Goal: Task Accomplishment & Management: Complete application form

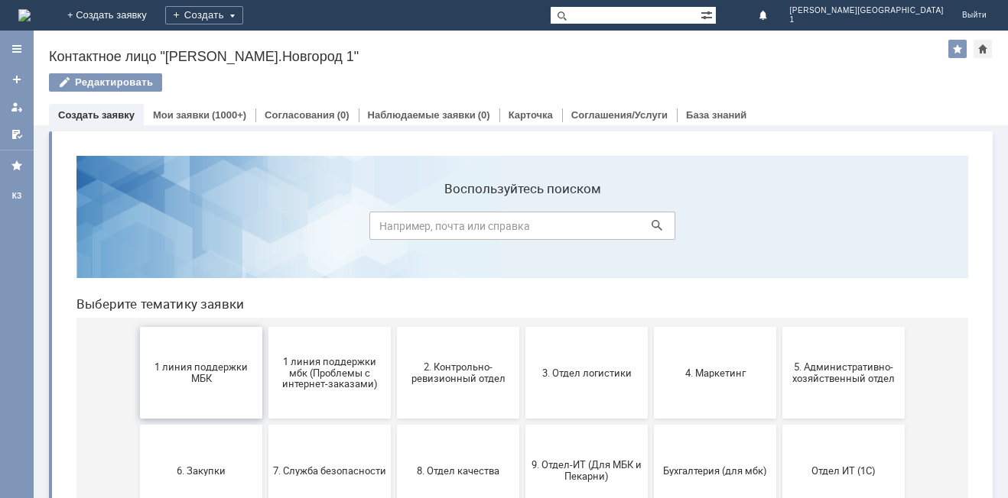
click at [190, 384] on span "1 линия поддержки МБК" at bounding box center [200, 373] width 113 height 23
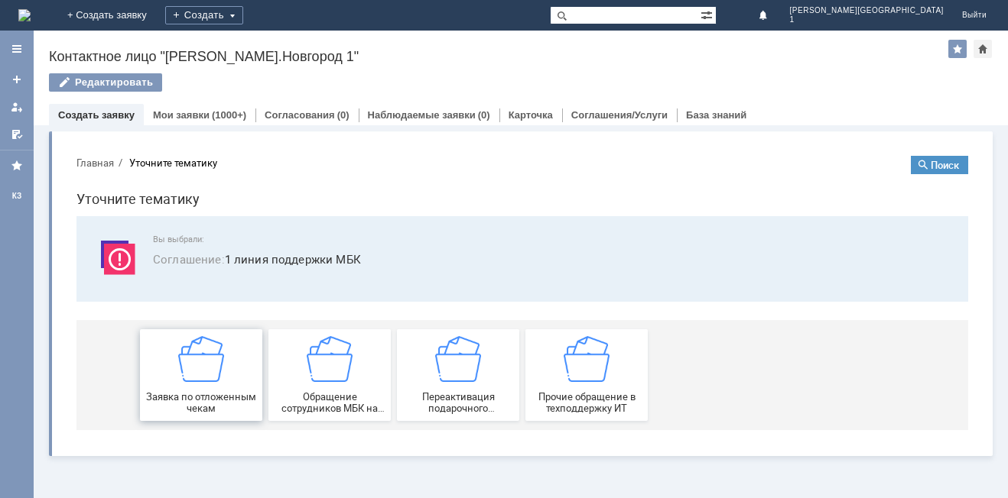
click at [195, 381] on img at bounding box center [201, 359] width 46 height 46
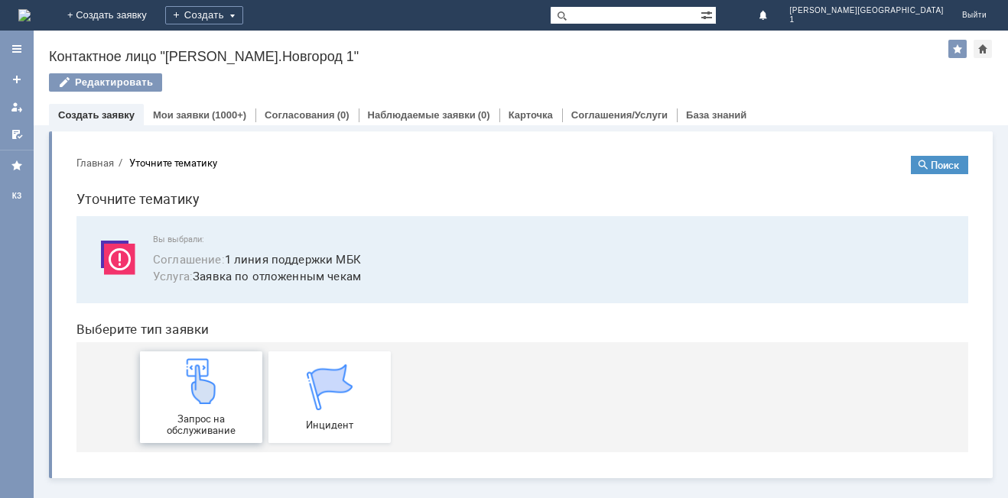
click at [193, 378] on img at bounding box center [201, 382] width 46 height 46
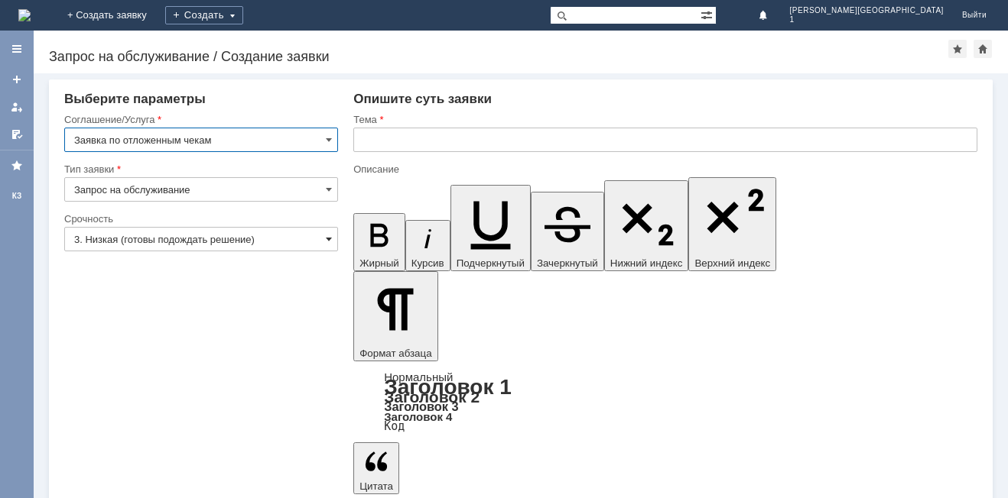
click at [328, 239] on span at bounding box center [329, 239] width 6 height 12
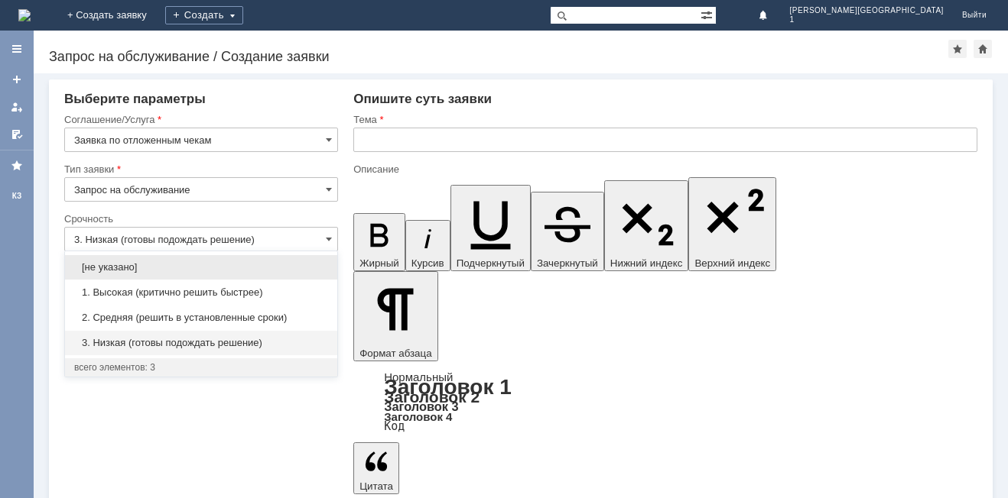
drag, startPoint x: 265, startPoint y: 314, endPoint x: 358, endPoint y: 196, distance: 150.3
click at [272, 307] on div "2. Средняя (решить в установленные сроки)" at bounding box center [201, 318] width 272 height 24
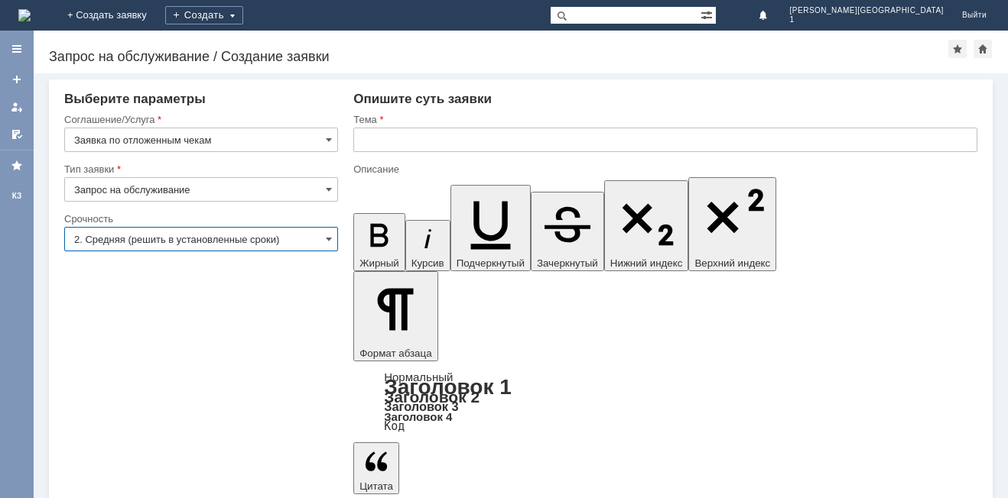
type input "2. Средняя (решить в установленные сроки)"
click at [378, 139] on input "text" at bounding box center [665, 140] width 624 height 24
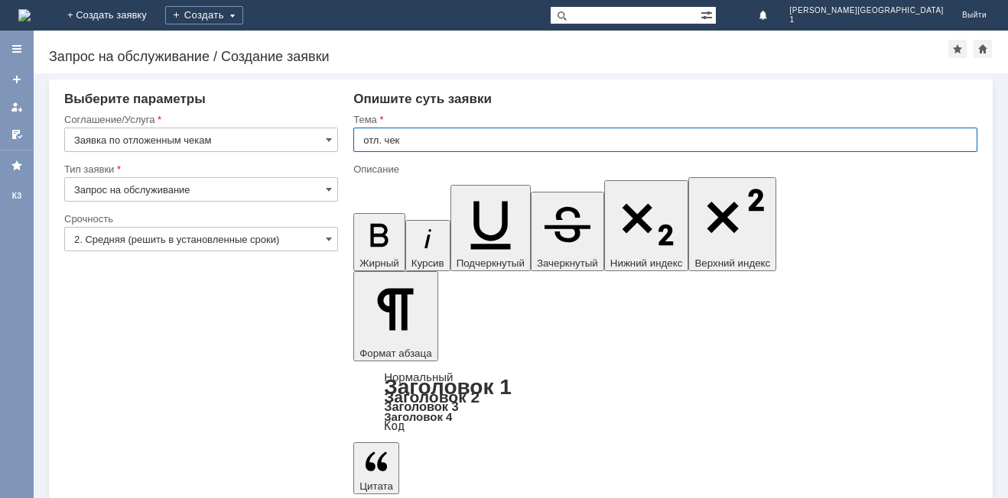
type input "отл. чек"
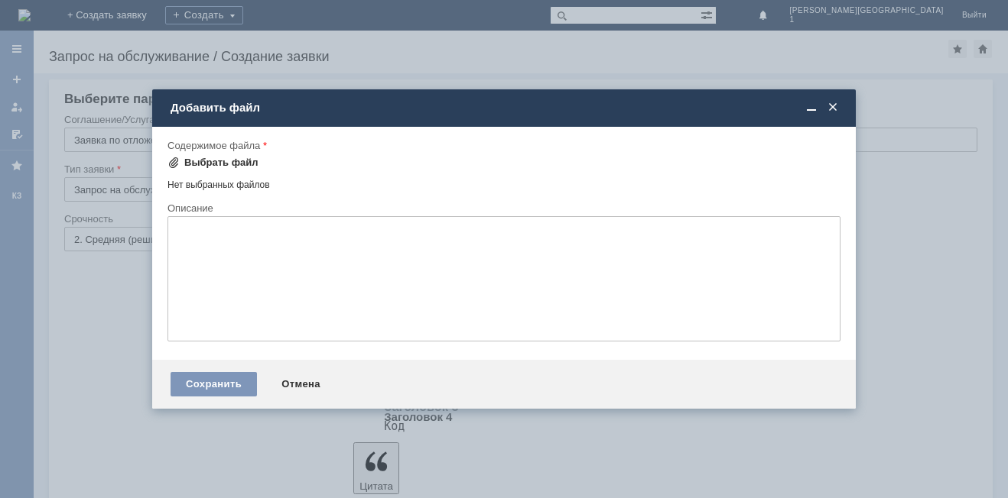
click at [199, 165] on div "Выбрать файл" at bounding box center [221, 163] width 74 height 12
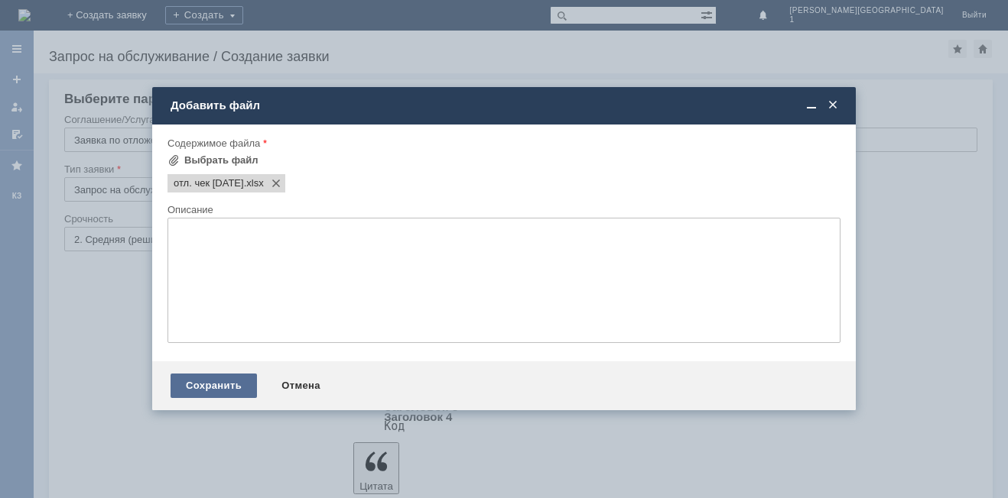
click at [213, 383] on div "Сохранить" at bounding box center [213, 386] width 86 height 24
